Goal: Communication & Community: Answer question/provide support

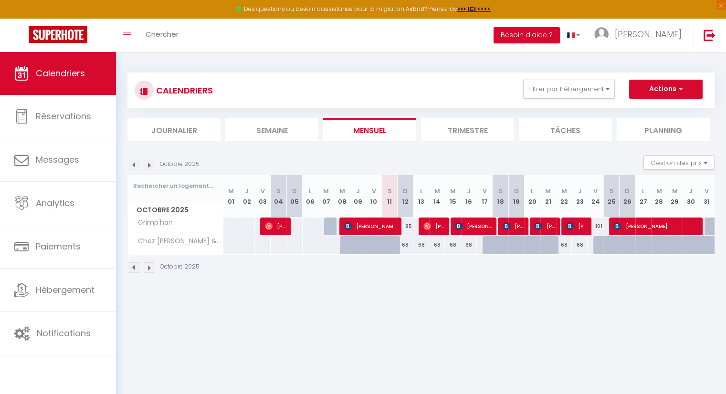
click at [147, 166] on img at bounding box center [149, 165] width 10 height 10
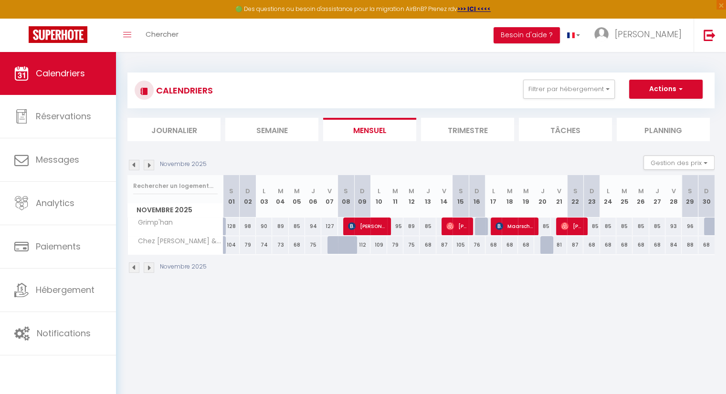
click at [342, 346] on body "🟢 Des questions ou besoin d'assistance pour la migration AirBnB? Prenez rdv >>>…" at bounding box center [363, 249] width 726 height 394
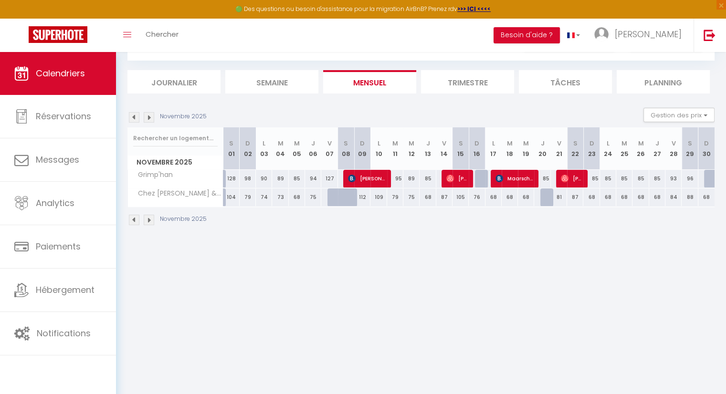
scroll to position [52, 0]
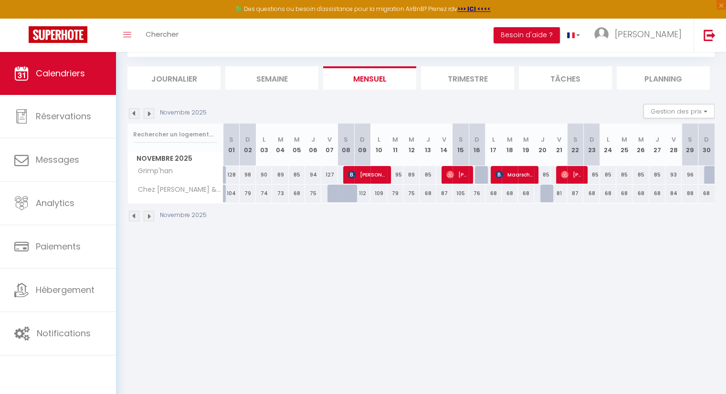
click at [149, 218] on img at bounding box center [149, 216] width 10 height 10
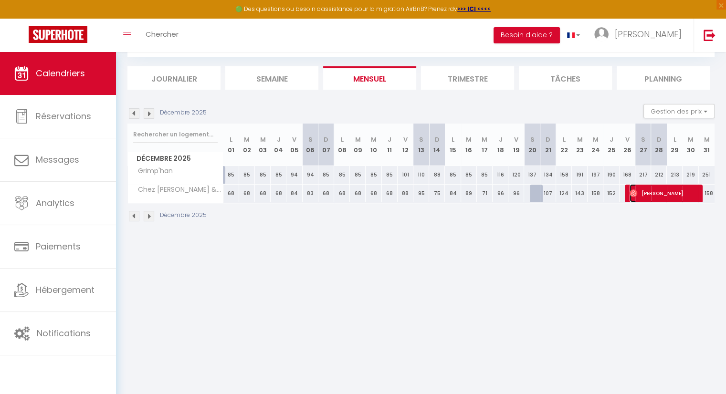
click at [655, 194] on span "[PERSON_NAME]" at bounding box center [664, 193] width 68 height 18
select select "OK"
select select "0"
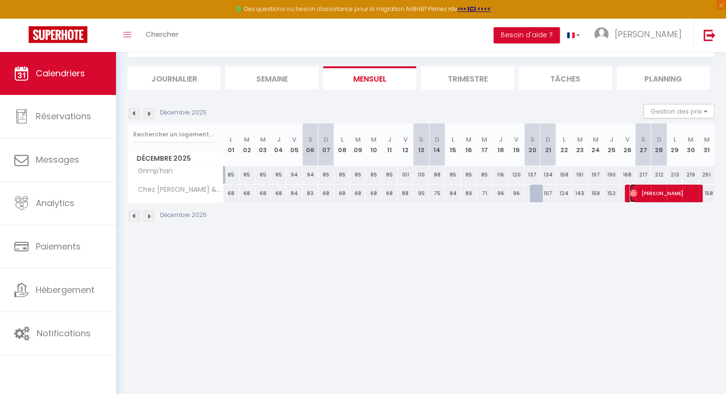
select select "1"
select select
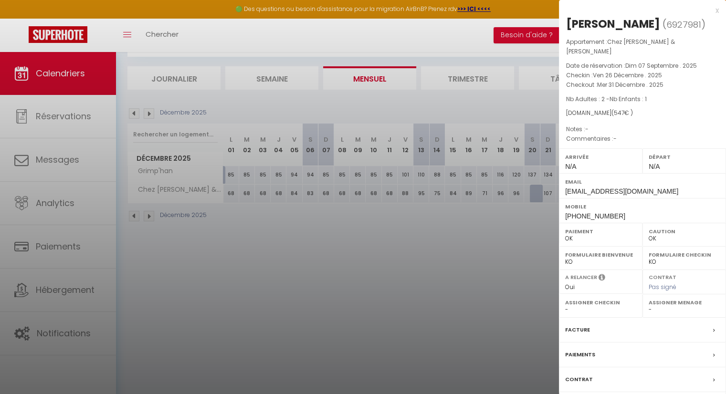
click at [506, 256] on div at bounding box center [363, 197] width 726 height 394
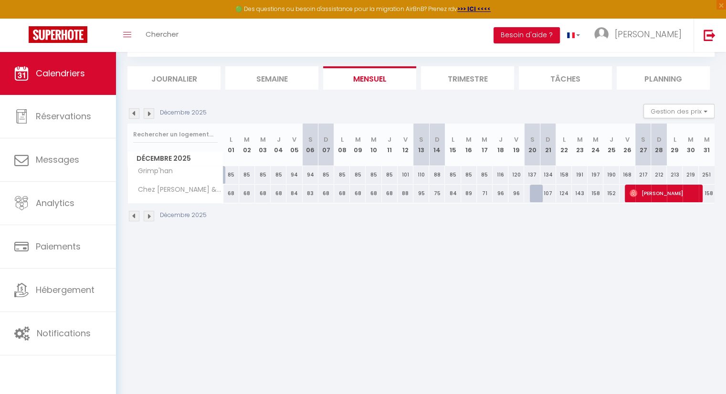
click at [652, 225] on div "Décembre 2025" at bounding box center [420, 217] width 587 height 28
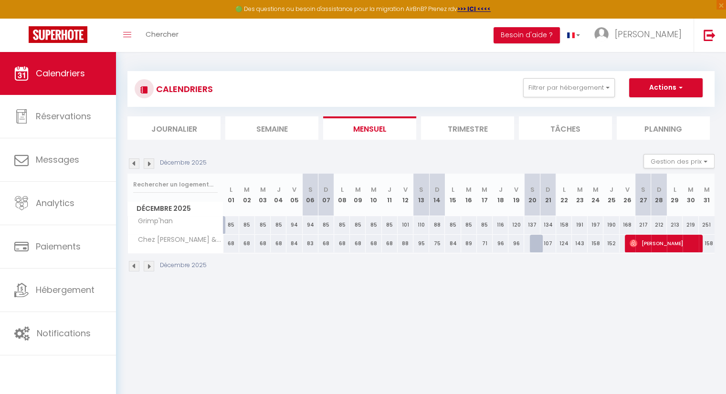
scroll to position [0, 0]
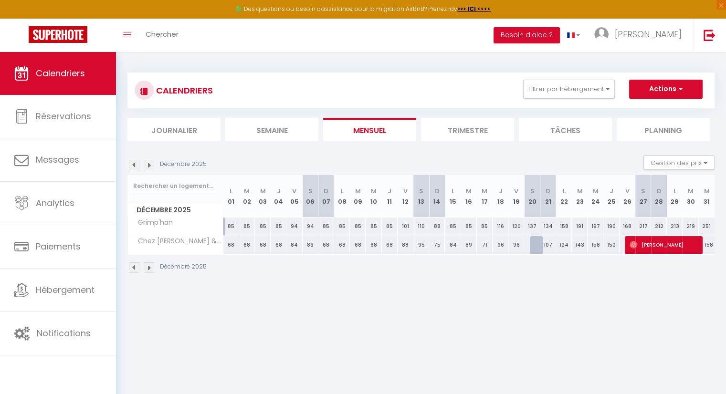
click at [597, 309] on body "🟢 Des questions ou besoin d'assistance pour la migration AirBnB? Prenez rdv >>>…" at bounding box center [363, 249] width 726 height 394
drag, startPoint x: 529, startPoint y: 373, endPoint x: 559, endPoint y: 343, distance: 42.9
click at [529, 372] on body "🟢 Des questions ou besoin d'assistance pour la migration AirBnB? Prenez rdv >>>…" at bounding box center [363, 249] width 726 height 394
click at [596, 339] on body "🟢 Des questions ou besoin d'assistance pour la migration AirBnB? Prenez rdv >>>…" at bounding box center [363, 249] width 726 height 394
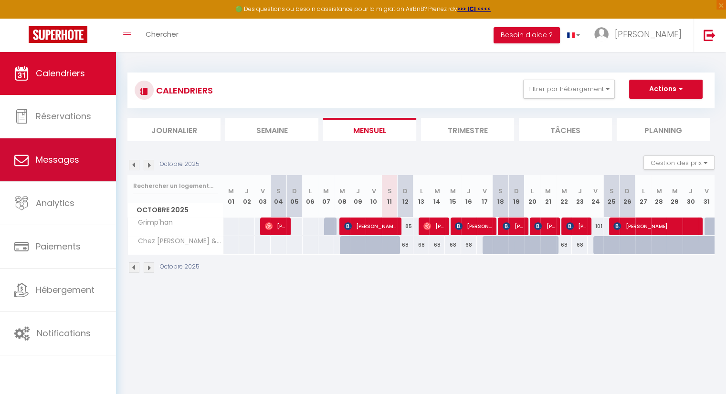
click at [55, 164] on span "Messages" at bounding box center [57, 160] width 43 height 12
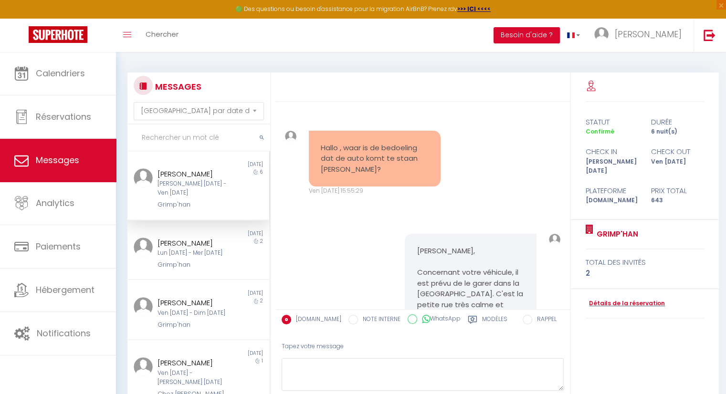
scroll to position [308, 0]
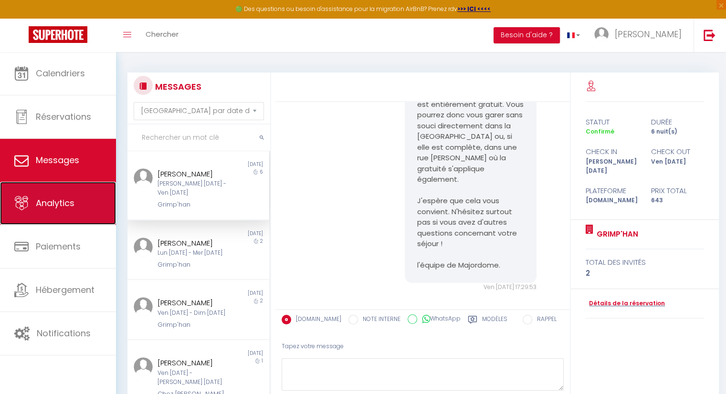
click at [62, 204] on span "Analytics" at bounding box center [55, 203] width 39 height 12
select select "2025"
select select "10"
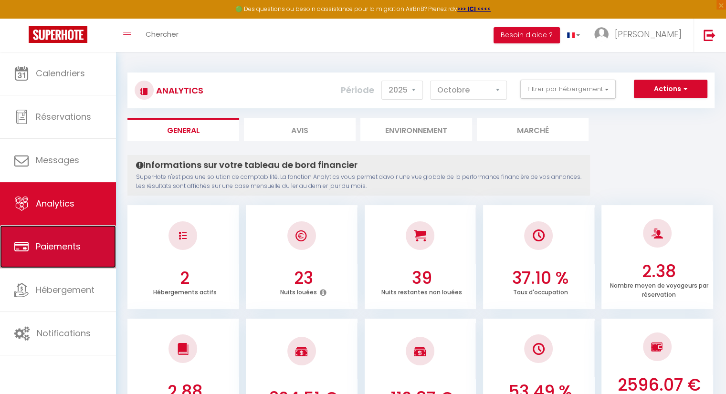
click at [61, 243] on span "Paiements" at bounding box center [58, 247] width 45 height 12
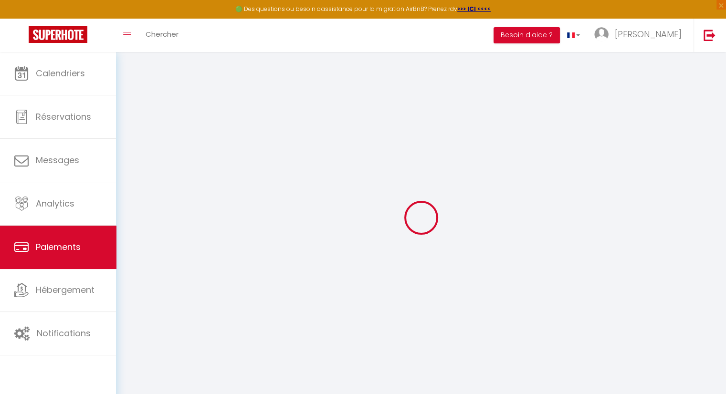
select select "2"
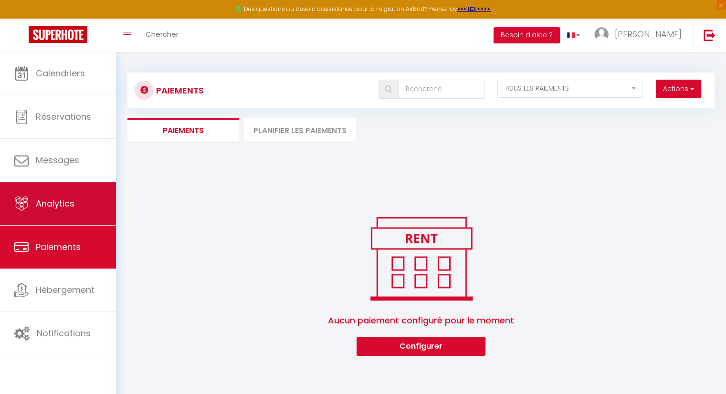
scroll to position [48, 0]
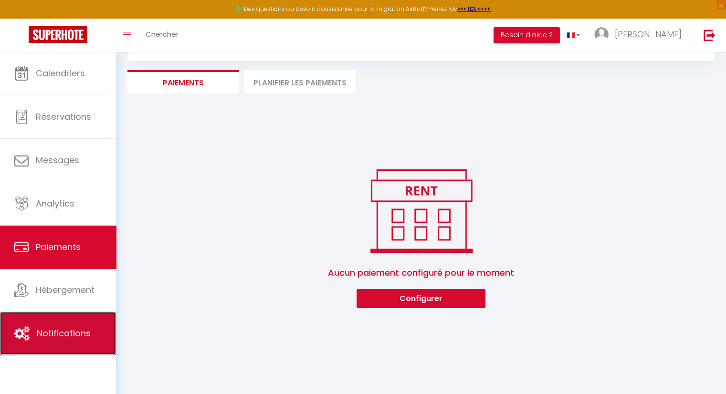
click at [73, 338] on span "Notifications" at bounding box center [64, 333] width 54 height 12
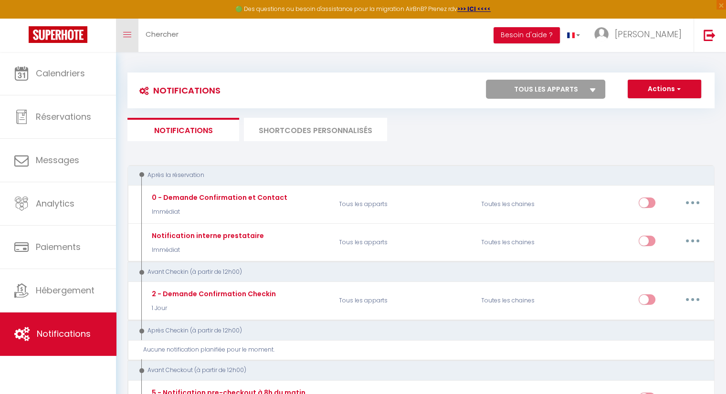
click at [123, 34] on span at bounding box center [127, 34] width 8 height 1
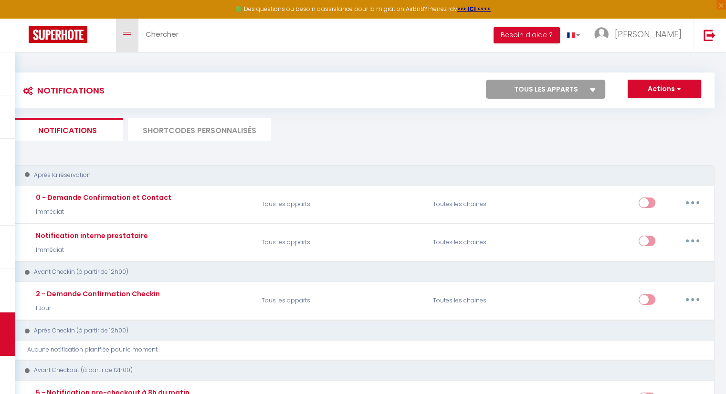
drag, startPoint x: 127, startPoint y: 36, endPoint x: 89, endPoint y: 117, distance: 89.7
click at [126, 35] on icon "Toggle menubar" at bounding box center [127, 35] width 8 height 6
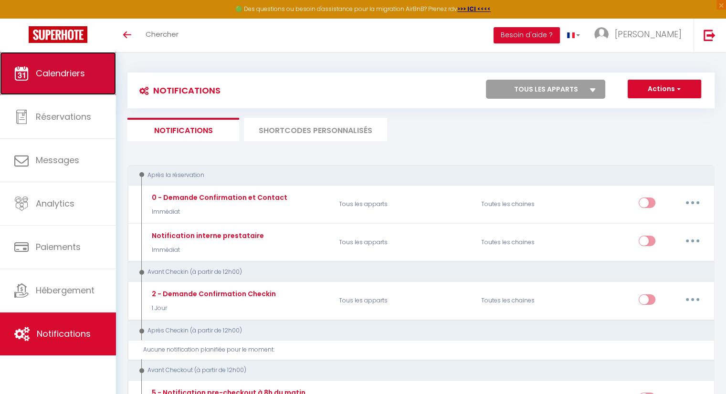
click at [61, 75] on span "Calendriers" at bounding box center [60, 73] width 49 height 12
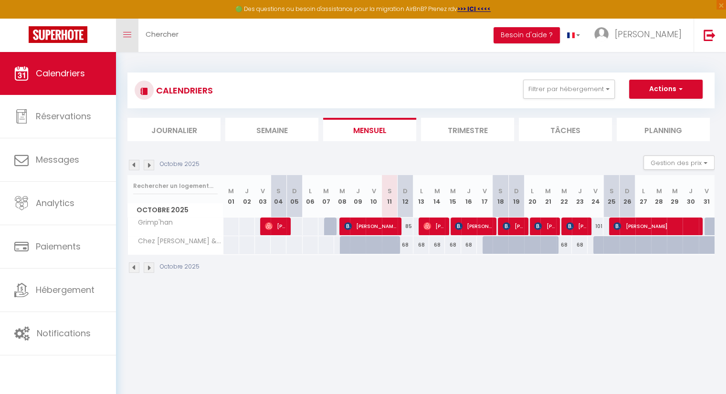
click at [126, 39] on link "Toggle menubar" at bounding box center [127, 35] width 22 height 33
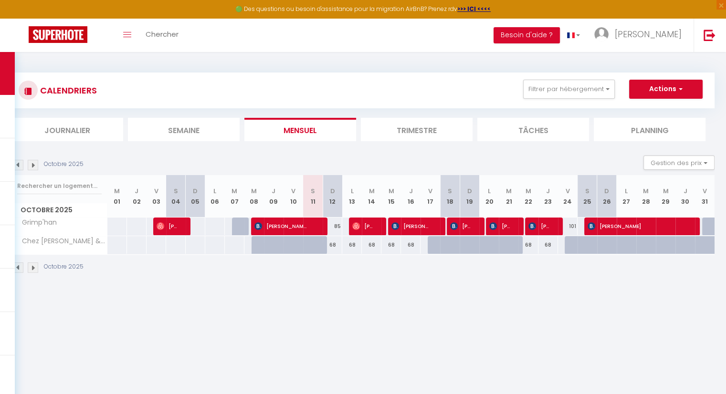
click at [327, 301] on body "🟢 Des questions ou besoin d'assistance pour la migration AirBnB? Prenez rdv >>>…" at bounding box center [363, 249] width 726 height 394
click at [338, 355] on body "🟢 Des questions ou besoin d'assistance pour la migration AirBnB? Prenez rdv >>>…" at bounding box center [363, 249] width 726 height 394
click at [156, 335] on body "🟢 Des questions ou besoin d'assistance pour la migration AirBnB? Prenez rdv >>>…" at bounding box center [363, 249] width 726 height 394
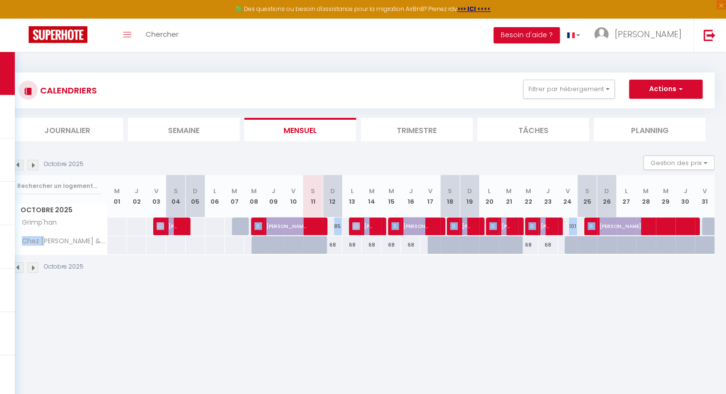
drag, startPoint x: 61, startPoint y: 222, endPoint x: 60, endPoint y: 246, distance: 23.9
click at [45, 250] on tbody "Grimp'han Sam Joshua Boelhouwer" at bounding box center [363, 235] width 703 height 37
drag, startPoint x: 88, startPoint y: 243, endPoint x: 44, endPoint y: 153, distance: 99.9
click at [21, 115] on div "CALENDRIERS Filtrer par hébergement Tous Grimp'han Chez Denis & Jenni Effacer S…" at bounding box center [362, 173] width 703 height 220
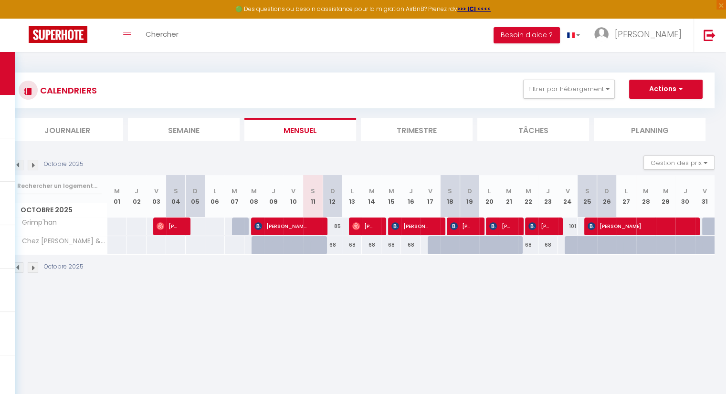
click at [213, 318] on body "🟢 Des questions ou besoin d'assistance pour la migration AirBnB? Prenez rdv >>>…" at bounding box center [363, 249] width 726 height 394
click at [579, 306] on body "🟢 Des questions ou besoin d'assistance pour la migration AirBnB? Prenez rdv >>>…" at bounding box center [363, 249] width 726 height 394
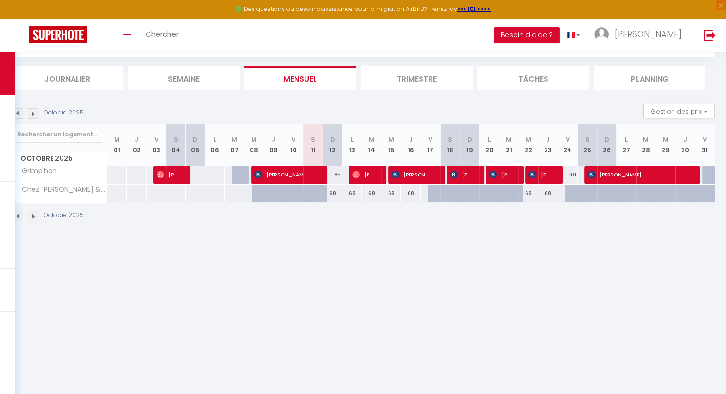
click at [532, 292] on body "🟢 Des questions ou besoin d'assistance pour la migration AirBnB? Prenez rdv >>>…" at bounding box center [363, 197] width 726 height 394
click at [421, 274] on body "🟢 Des questions ou besoin d'assistance pour la migration AirBnB? Prenez rdv >>>…" at bounding box center [363, 197] width 726 height 394
drag, startPoint x: 502, startPoint y: 274, endPoint x: 505, endPoint y: 267, distance: 8.1
click at [502, 273] on body "🟢 Des questions ou besoin d'assistance pour la migration AirBnB? Prenez rdv >>>…" at bounding box center [363, 197] width 726 height 394
drag, startPoint x: 370, startPoint y: 274, endPoint x: 375, endPoint y: 263, distance: 12.0
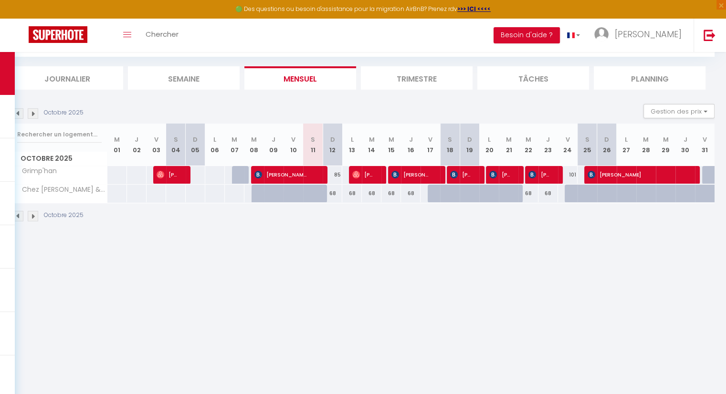
click at [370, 274] on body "🟢 Des questions ou besoin d'assistance pour la migration AirBnB? Prenez rdv >>>…" at bounding box center [363, 197] width 726 height 394
click at [35, 214] on img at bounding box center [33, 216] width 10 height 10
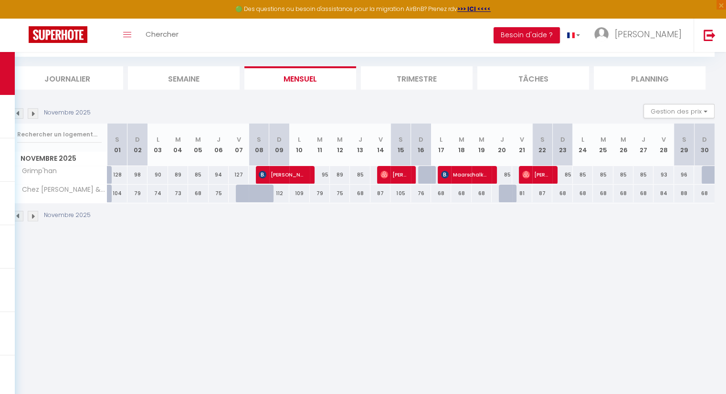
click at [35, 214] on img at bounding box center [33, 216] width 10 height 10
select select
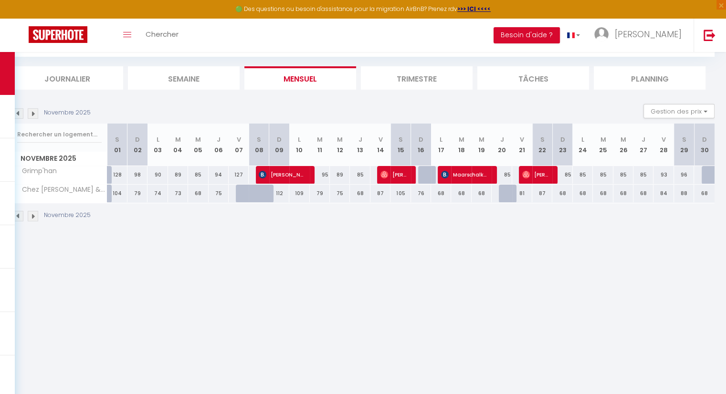
select select
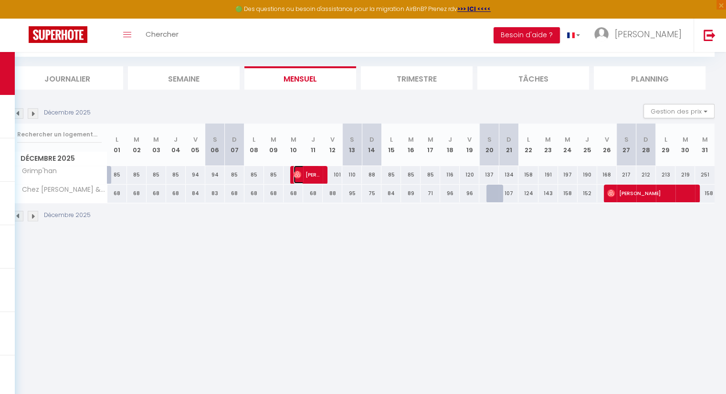
click at [300, 176] on img at bounding box center [298, 175] width 8 height 8
select select "OK"
select select "0"
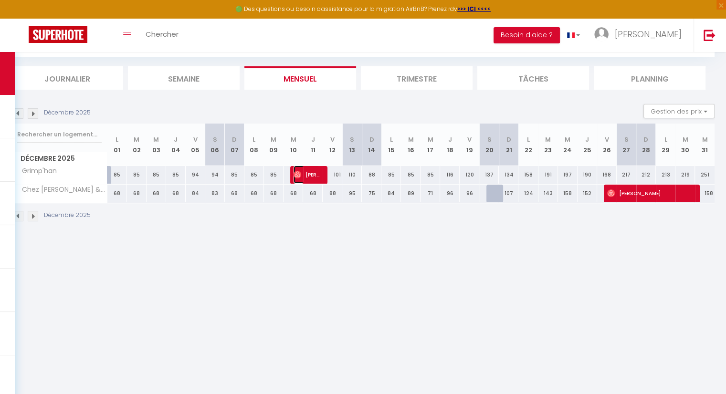
select select "1"
select select
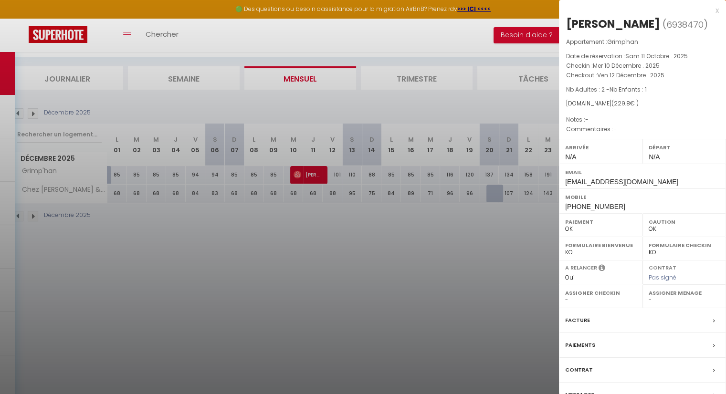
click at [699, 327] on div "Facture" at bounding box center [642, 320] width 167 height 25
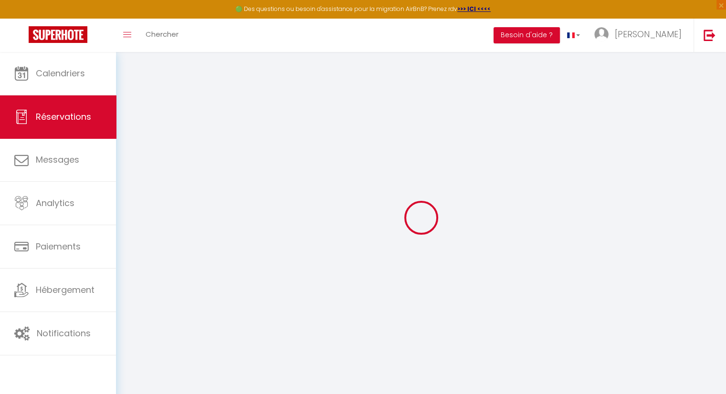
select select "other"
select select "cleaning"
select select
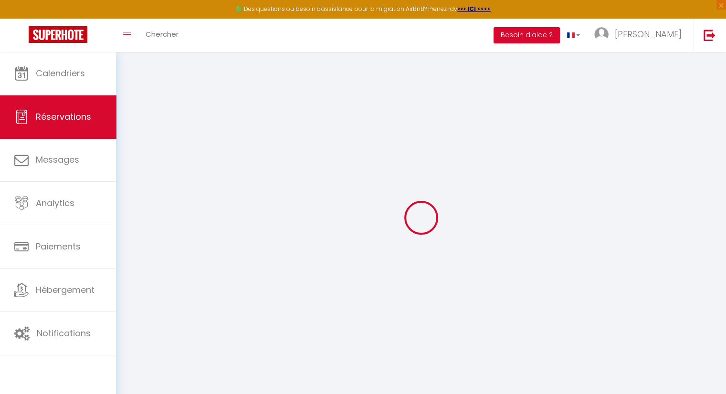
checkbox input "false"
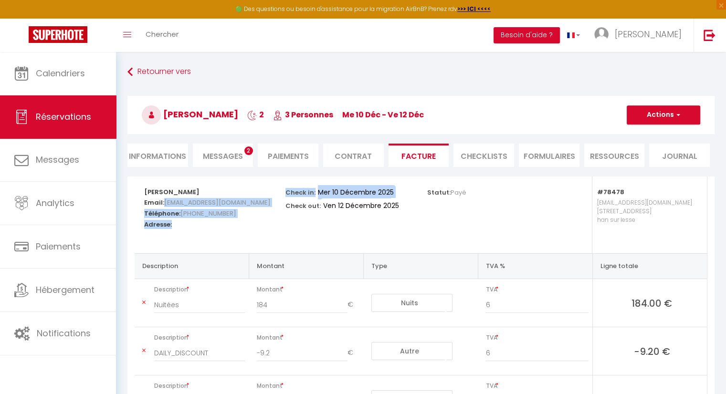
drag, startPoint x: 317, startPoint y: 213, endPoint x: 143, endPoint y: 210, distance: 174.7
click at [143, 210] on div "Jennifer Leroy Email: songxhgjnh0fmcgcmqnrzlp1sgyb@reply.superhote.com Téléphon…" at bounding box center [421, 215] width 566 height 77
click at [329, 229] on div "Check in: Mer 10 Décembre 2025 Check out: Ven 12 Décembre 2025" at bounding box center [349, 215] width 141 height 77
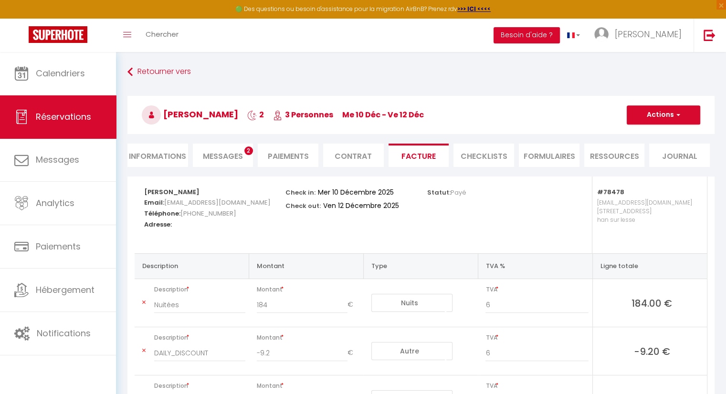
click at [502, 219] on div "Statut: Payé" at bounding box center [491, 215] width 141 height 77
click at [224, 156] on span "Messages" at bounding box center [223, 156] width 40 height 11
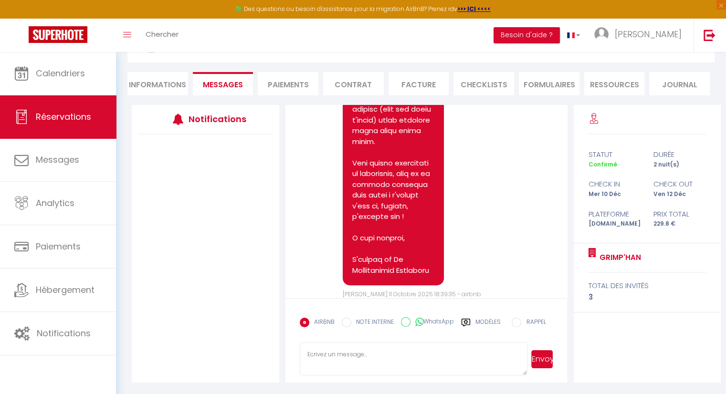
scroll to position [798, 0]
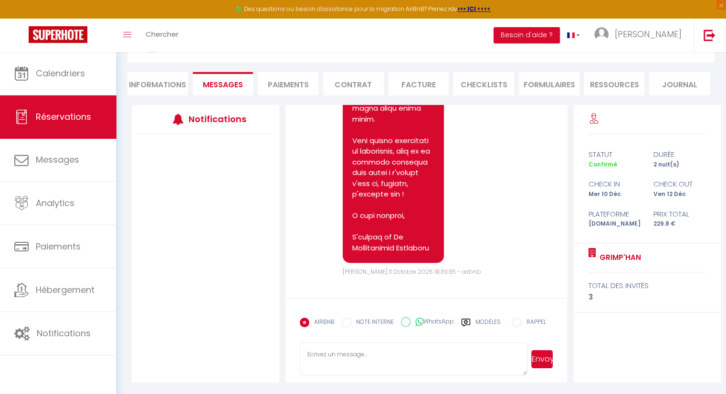
click at [368, 368] on textarea at bounding box center [414, 359] width 228 height 33
type textarea "bonjour mon amour c'est un petit test^^"
click at [550, 361] on button "Envoyer" at bounding box center [541, 359] width 21 height 18
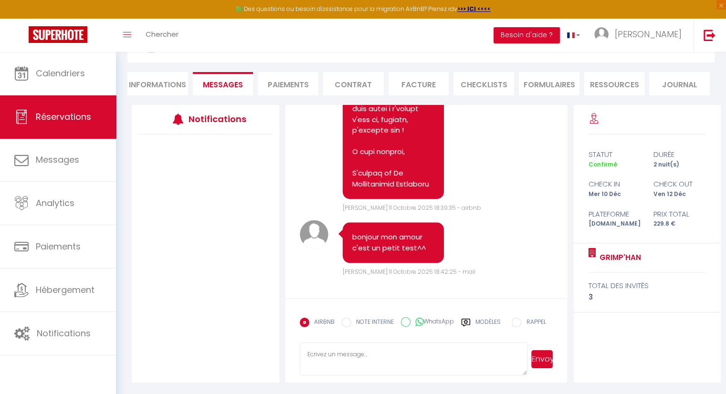
scroll to position [862, 0]
click at [157, 245] on div at bounding box center [205, 231] width 147 height 193
drag, startPoint x: 242, startPoint y: 240, endPoint x: 189, endPoint y: 100, distance: 149.5
click at [242, 238] on div at bounding box center [205, 231] width 147 height 193
click at [201, 308] on div at bounding box center [205, 231] width 147 height 193
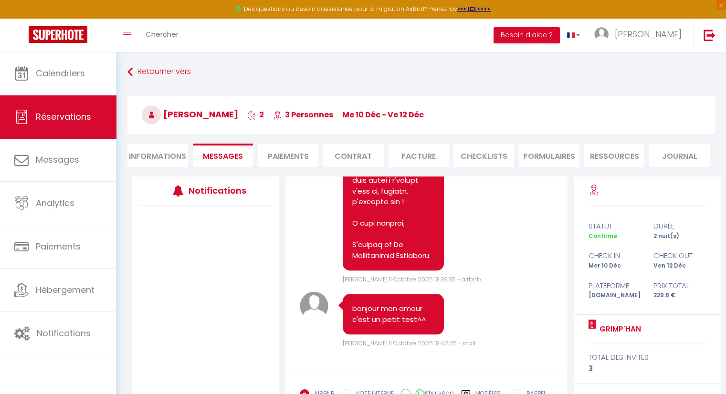
scroll to position [0, 0]
drag, startPoint x: 329, startPoint y: 117, endPoint x: 267, endPoint y: 99, distance: 64.8
click at [267, 99] on h3 "Jennifer Leroy 2 3 Personnes me 10 Déc - ve 12 Déc" at bounding box center [420, 115] width 587 height 38
click at [459, 108] on h3 "Jennifer Leroy 2 3 Personnes me 10 Déc - ve 12 Déc" at bounding box center [420, 115] width 587 height 38
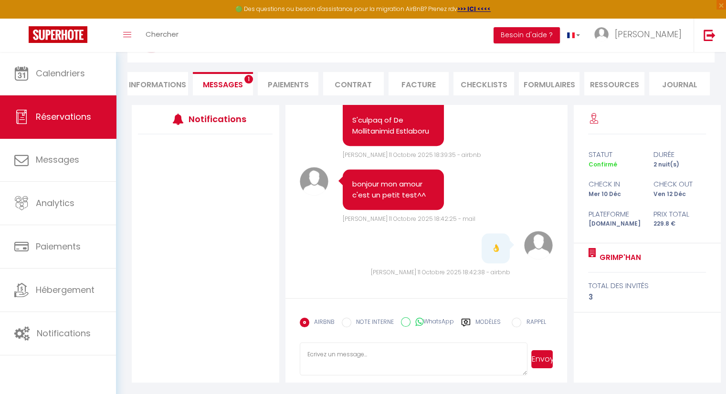
scroll to position [915, 0]
drag, startPoint x: 496, startPoint y: 243, endPoint x: 469, endPoint y: 246, distance: 27.4
click at [469, 246] on div "👌" at bounding box center [456, 250] width 126 height 35
click at [227, 250] on div at bounding box center [205, 231] width 147 height 193
